Goal: Navigation & Orientation: Find specific page/section

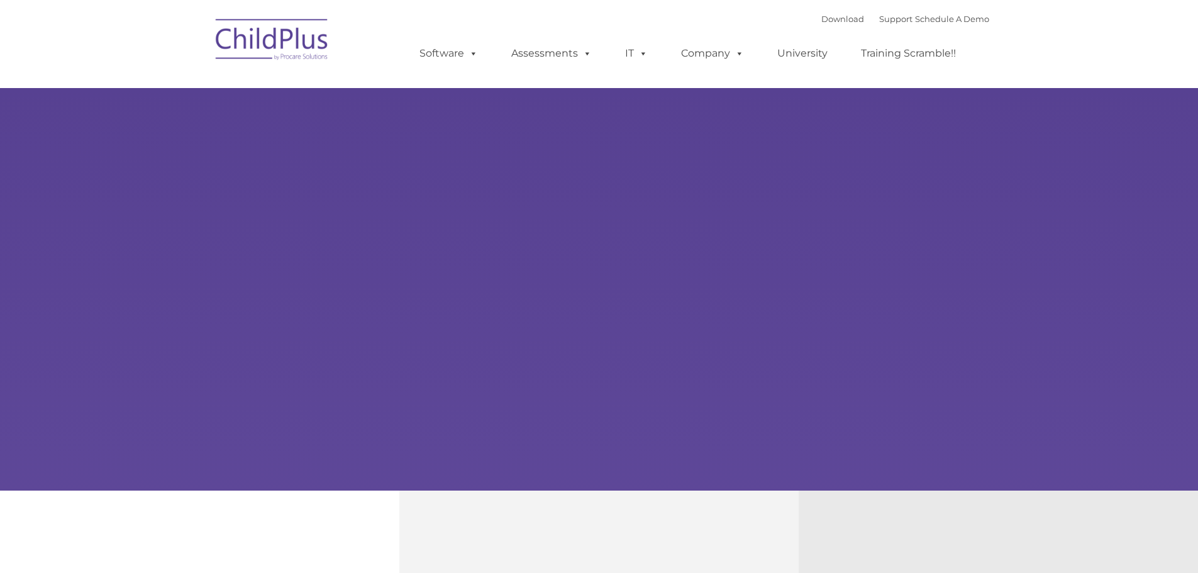
select select "MEDIUM"
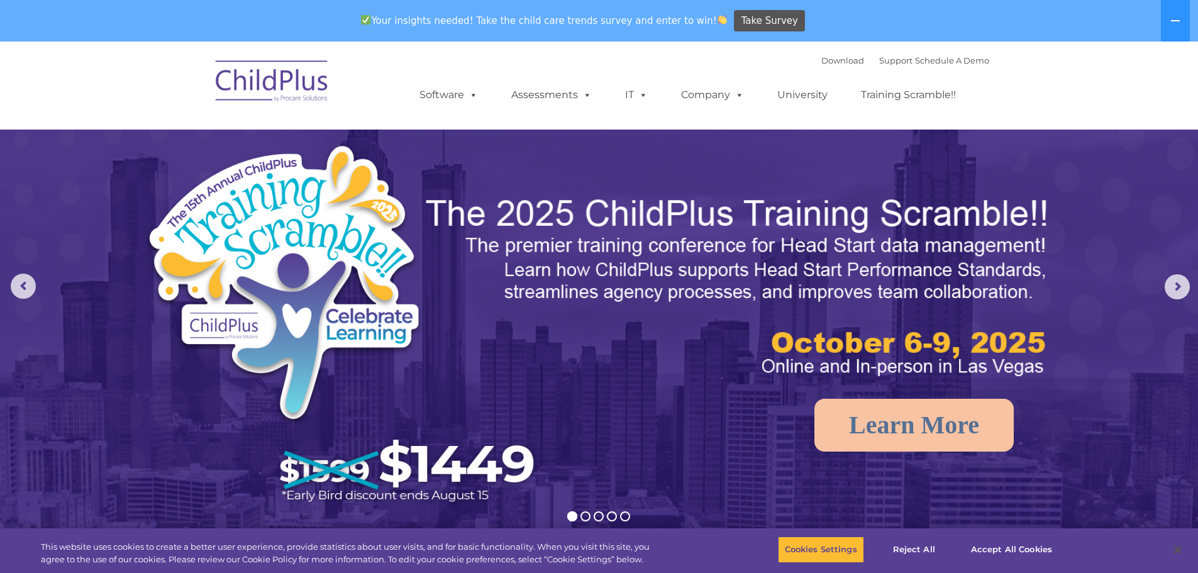
click at [289, 76] on img at bounding box center [272, 83] width 126 height 63
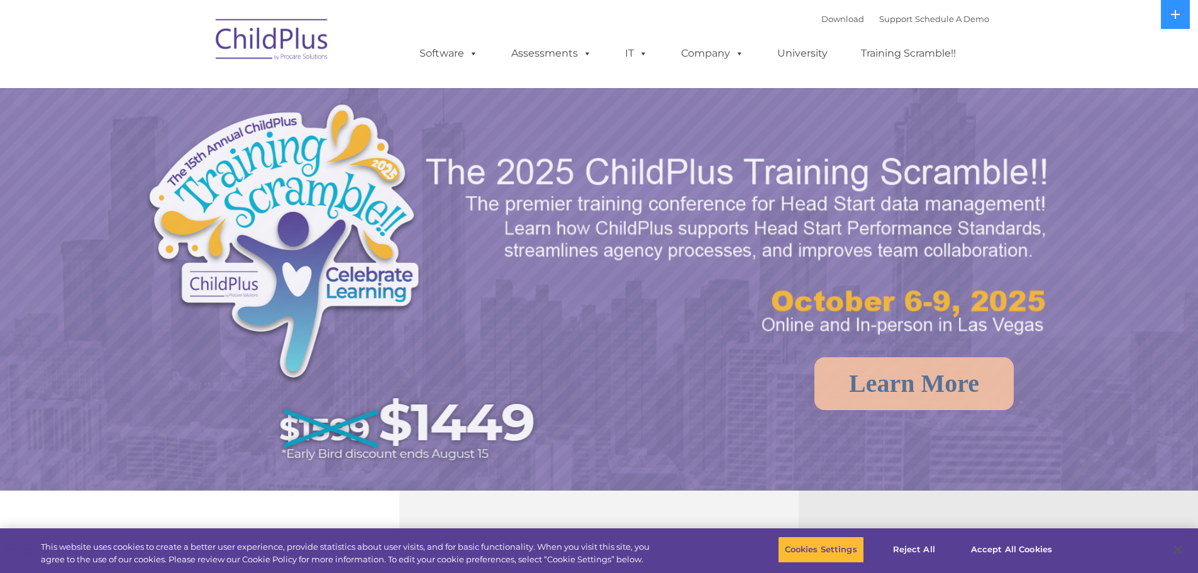
select select "MEDIUM"
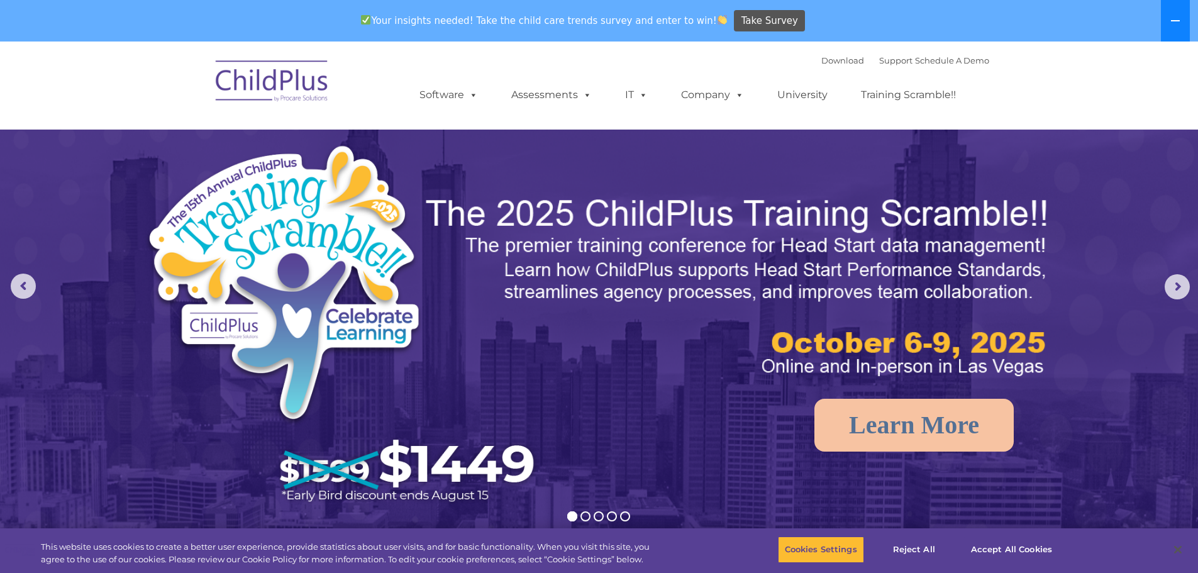
click at [1171, 16] on icon at bounding box center [1176, 21] width 10 height 10
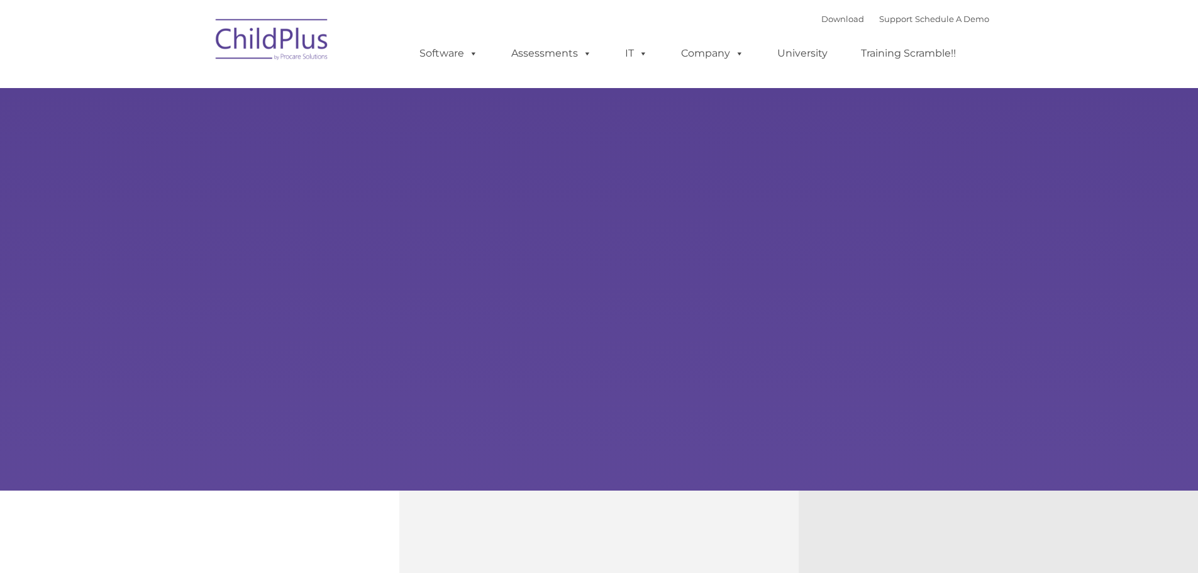
type input ""
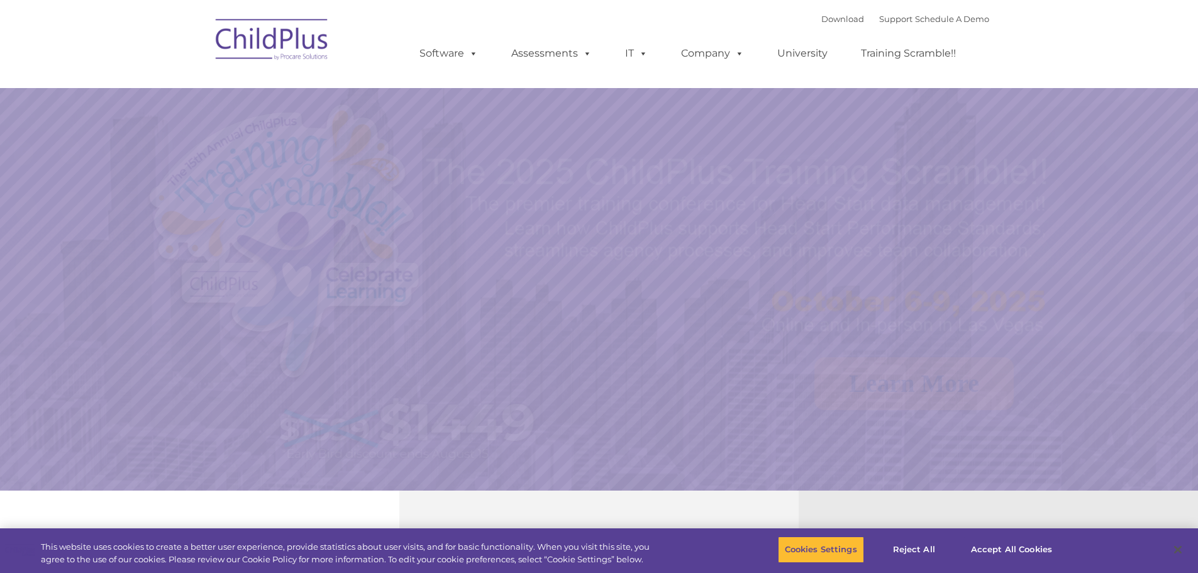
select select "MEDIUM"
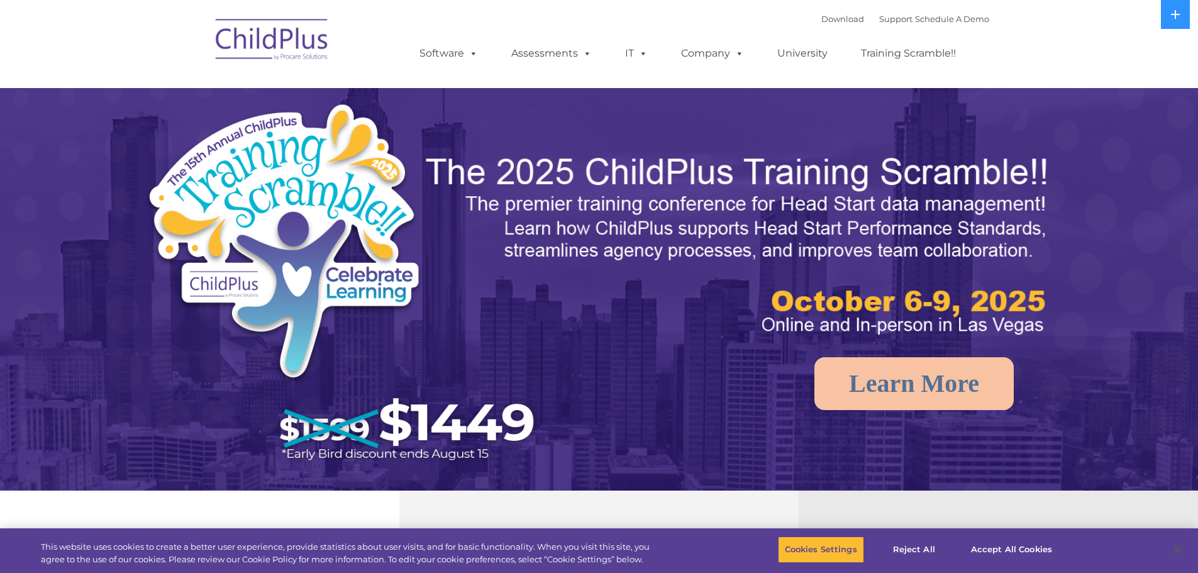
click at [250, 36] on img at bounding box center [272, 41] width 126 height 63
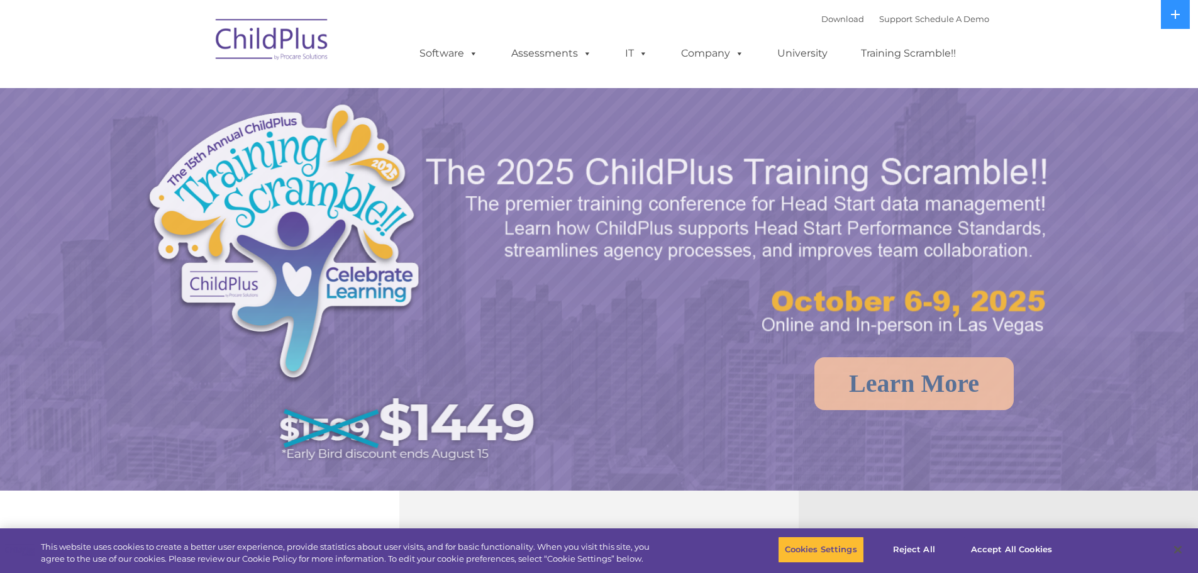
select select "MEDIUM"
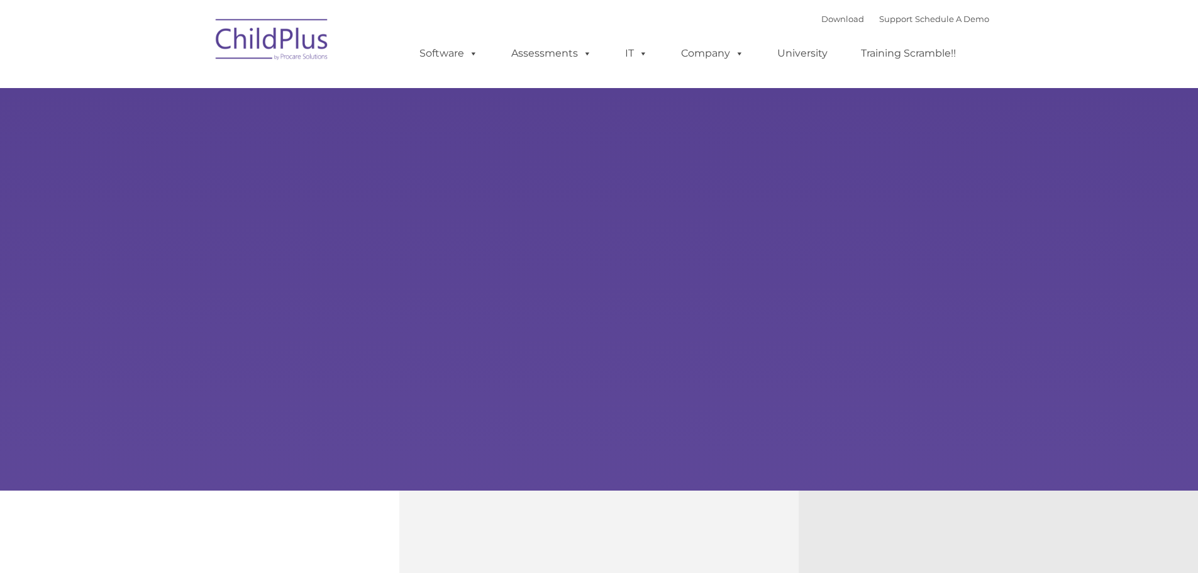
type input ""
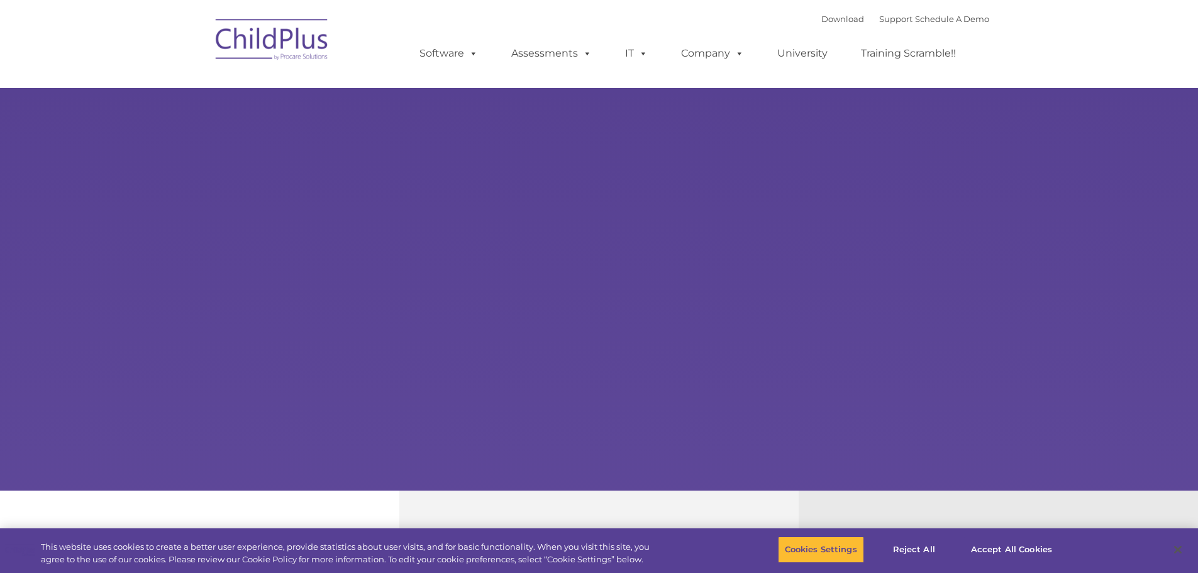
select select "MEDIUM"
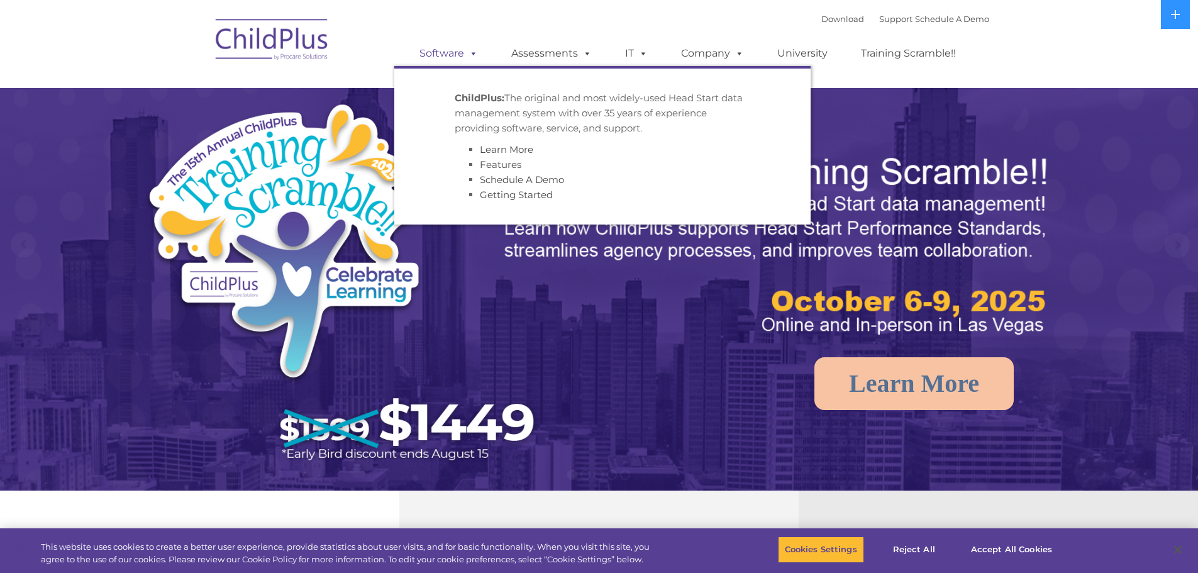
click at [442, 47] on link "Software" at bounding box center [449, 53] width 84 height 25
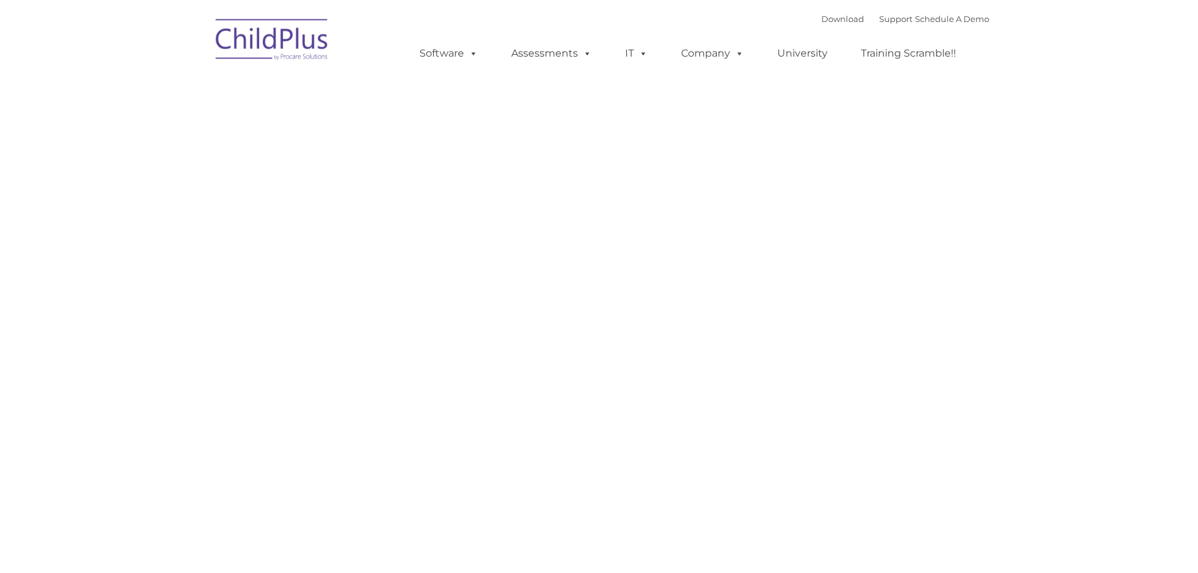
type input ""
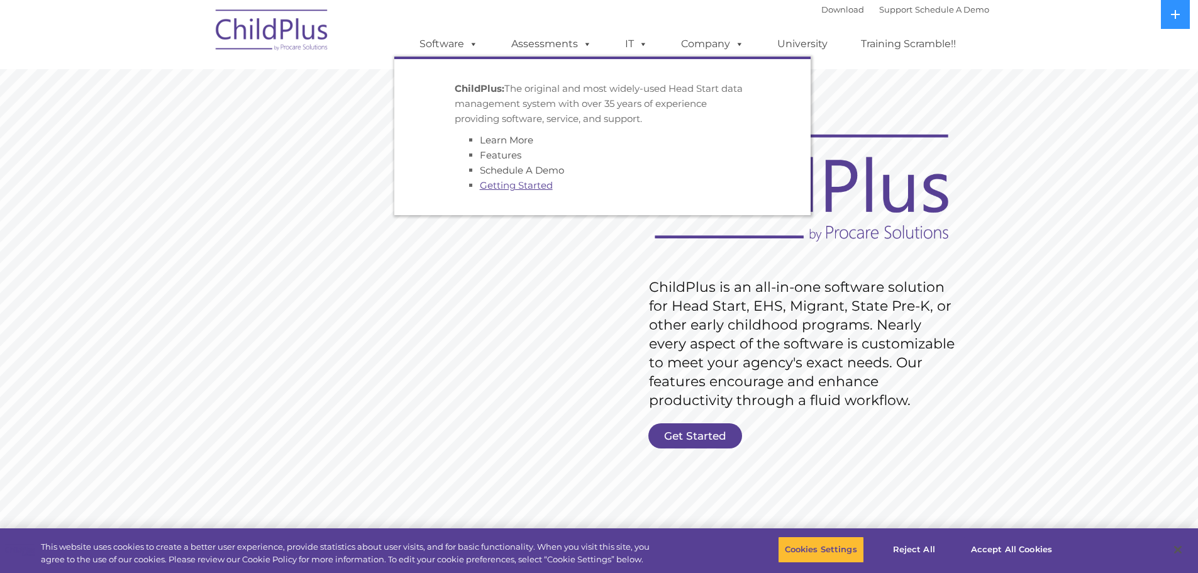
click at [494, 186] on link "Getting Started" at bounding box center [516, 185] width 73 height 12
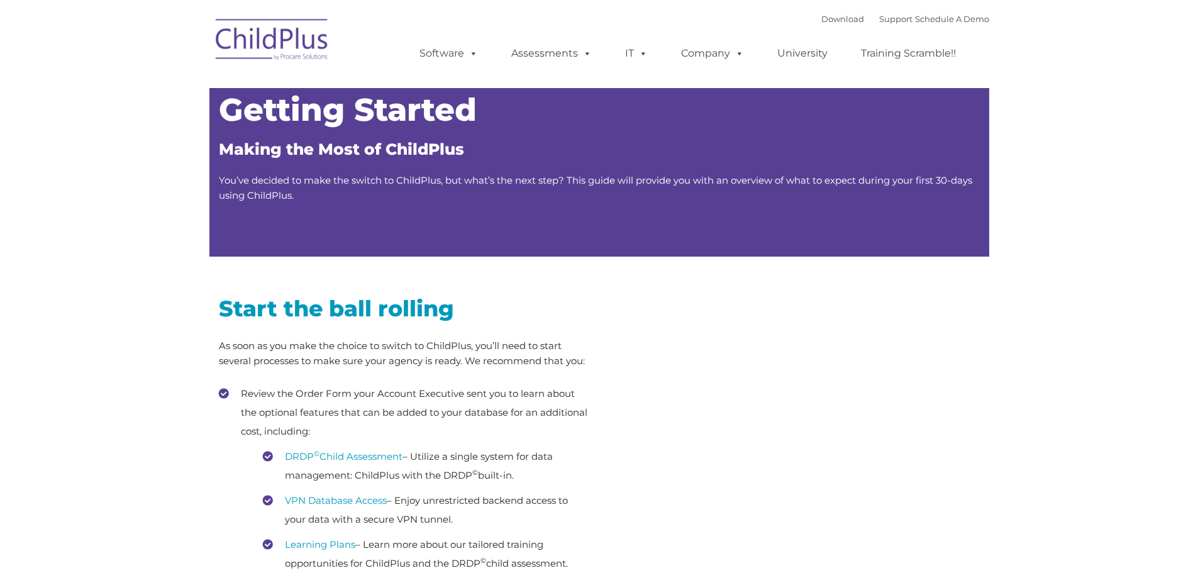
type input ""
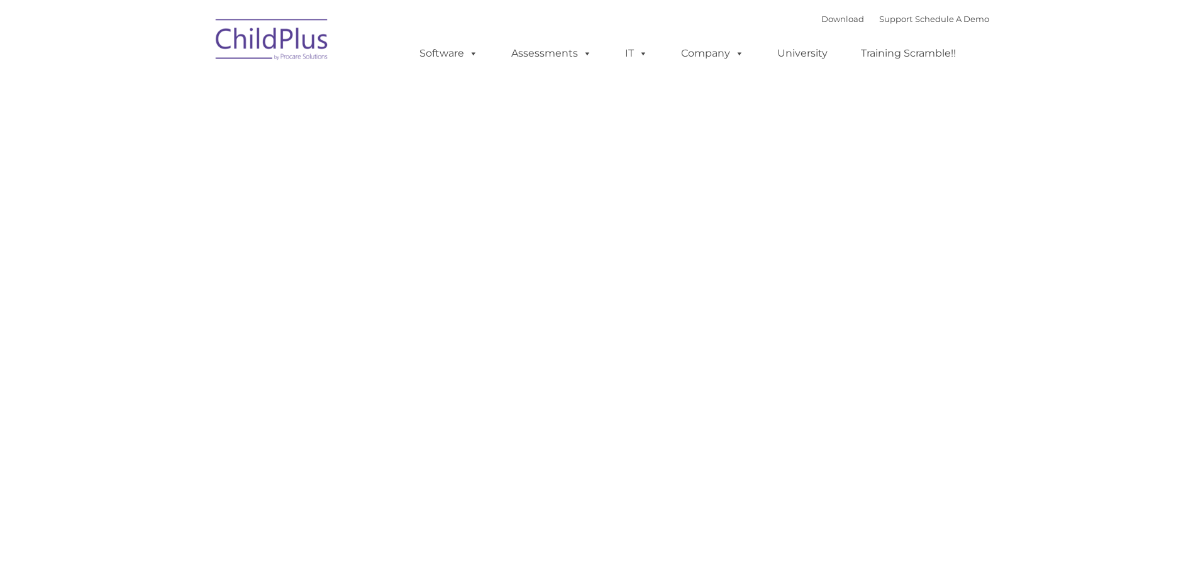
type input ""
